Goal: Information Seeking & Learning: Learn about a topic

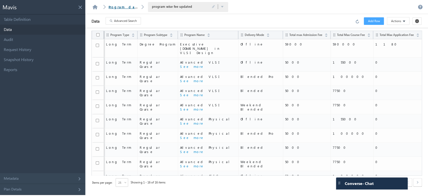
click at [130, 7] on link "Program database" at bounding box center [131, 7] width 45 height 4
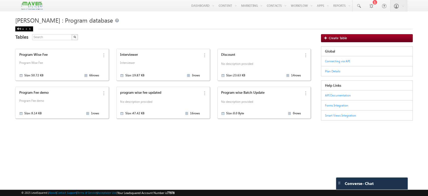
click at [24, 28] on div "Back" at bounding box center [24, 28] width 18 height 5
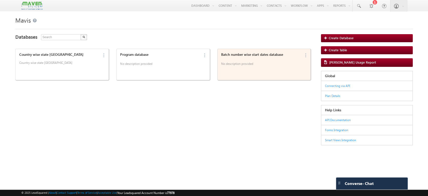
click at [268, 71] on div "Batch number wise start dates database No description provided" at bounding box center [260, 64] width 81 height 27
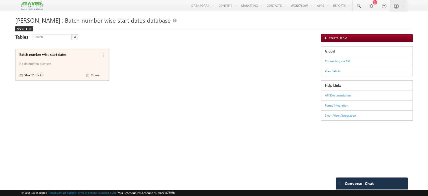
click at [65, 62] on p "No description provided" at bounding box center [59, 65] width 80 height 8
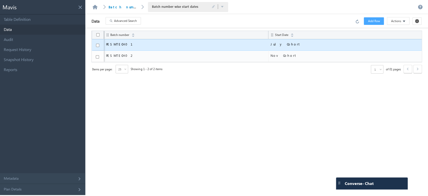
click at [321, 47] on td "July Cohort" at bounding box center [344, 45] width 153 height 12
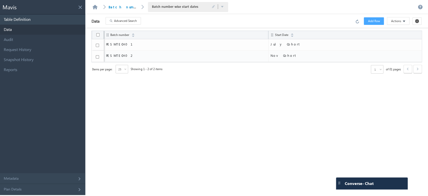
click at [46, 17] on link "Table Definition" at bounding box center [42, 20] width 85 height 10
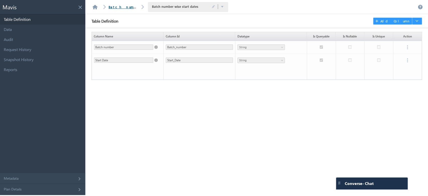
click at [118, 8] on link "Batch number wise start dates database" at bounding box center [166, 7] width 115 height 4
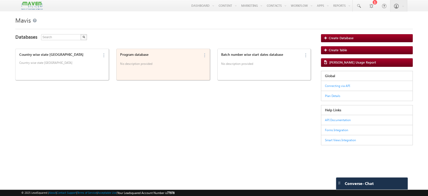
click at [154, 67] on p "No description provided" at bounding box center [160, 65] width 80 height 8
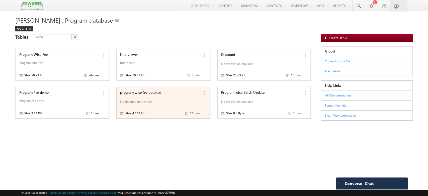
click at [192, 110] on div "16 rows" at bounding box center [192, 113] width 15 height 6
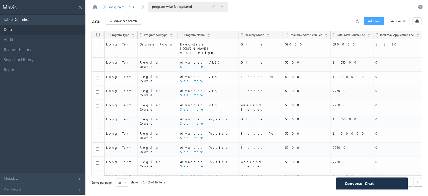
click at [32, 21] on link "Table Definition" at bounding box center [42, 20] width 85 height 10
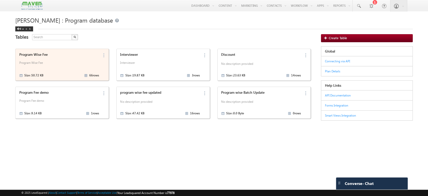
click at [88, 58] on div "Program Wise Fee Program Wise Fee Size : 50.72 KB 66 rows" at bounding box center [58, 64] width 81 height 27
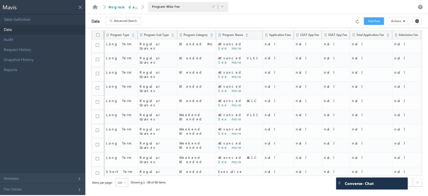
scroll to position [43, 0]
click at [53, 21] on link "Table Definition" at bounding box center [42, 20] width 85 height 10
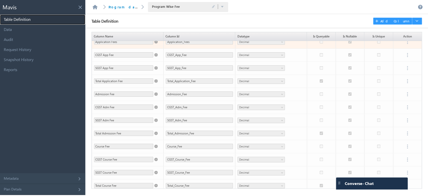
scroll to position [74, 0]
